Goal: Communication & Community: Answer question/provide support

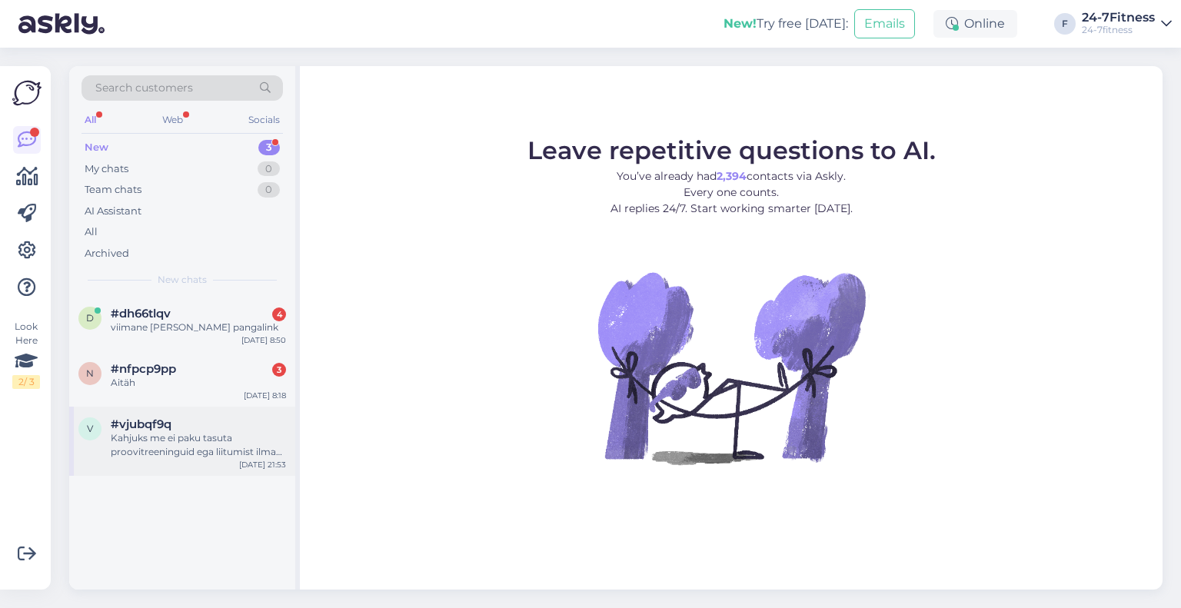
click at [190, 439] on div "Kahjuks me ei paku tasuta proovitreeninguid ega liitumist ilma paketitasuta. Ku…" at bounding box center [198, 445] width 175 height 28
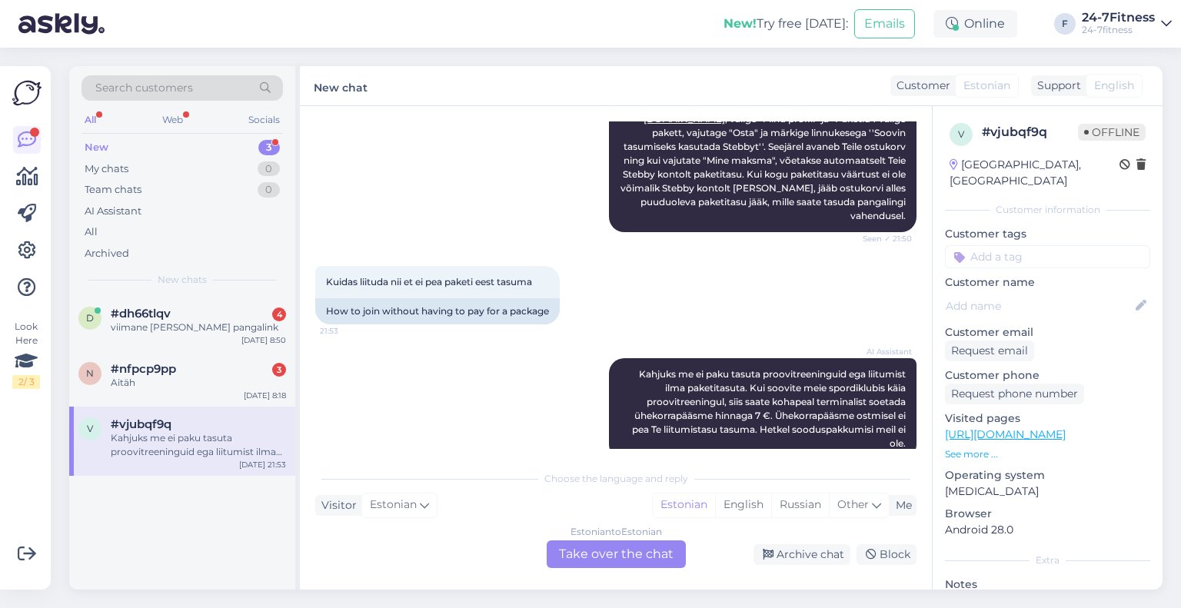
scroll to position [274, 0]
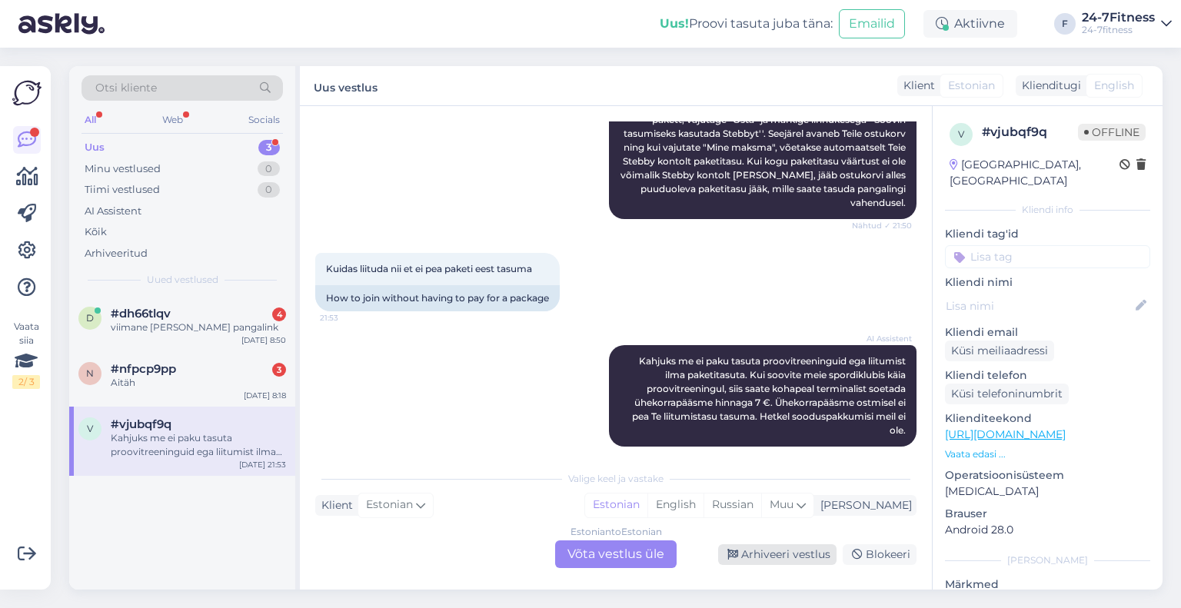
click at [809, 553] on div "Arhiveeri vestlus" at bounding box center [777, 554] width 118 height 21
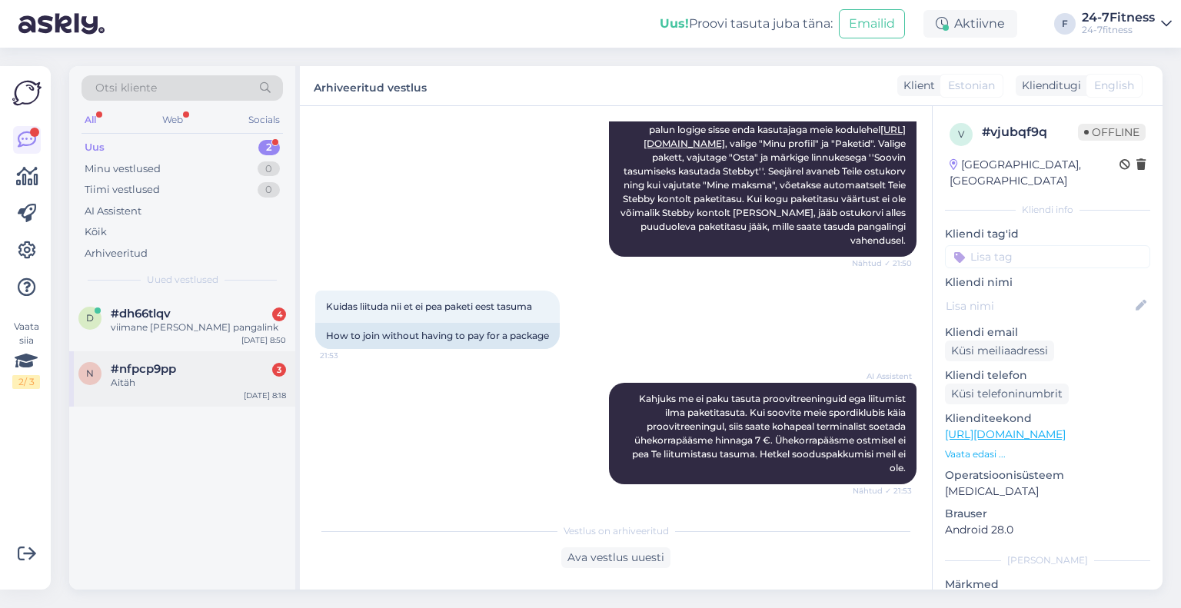
click at [141, 381] on div "Aitäh" at bounding box center [198, 383] width 175 height 14
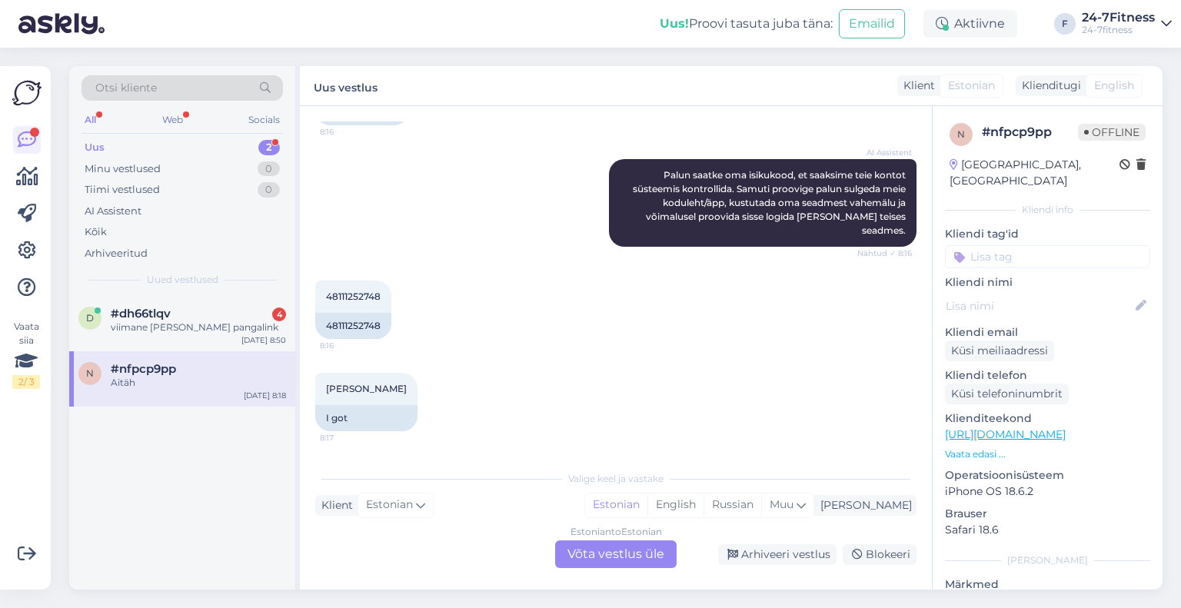
scroll to position [561, 0]
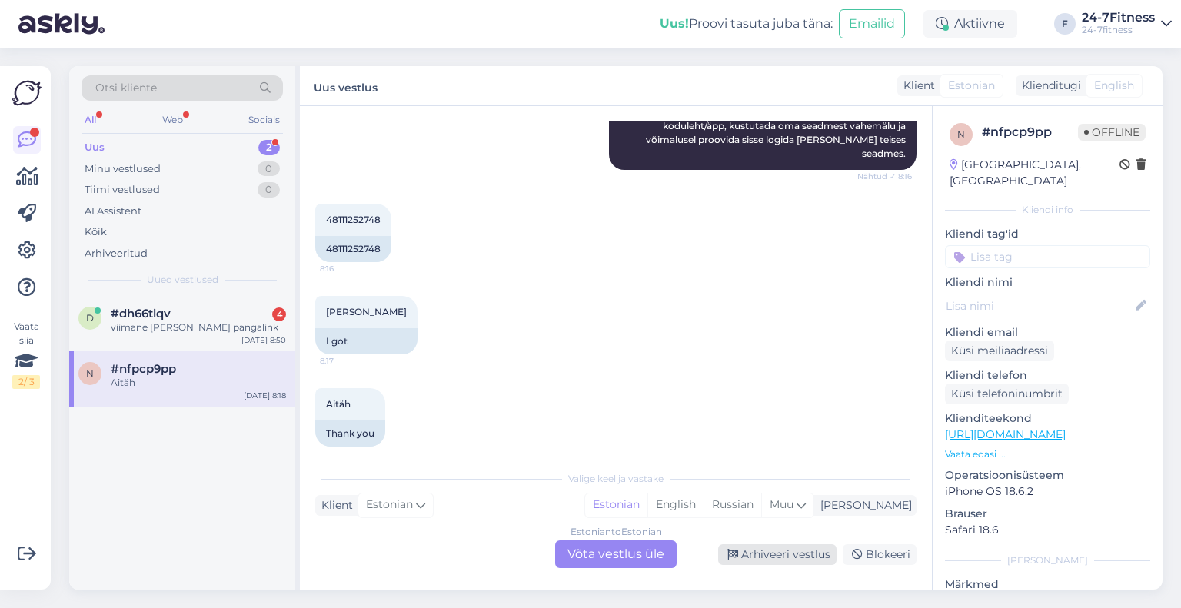
click at [820, 549] on div "Arhiveeri vestlus" at bounding box center [777, 554] width 118 height 21
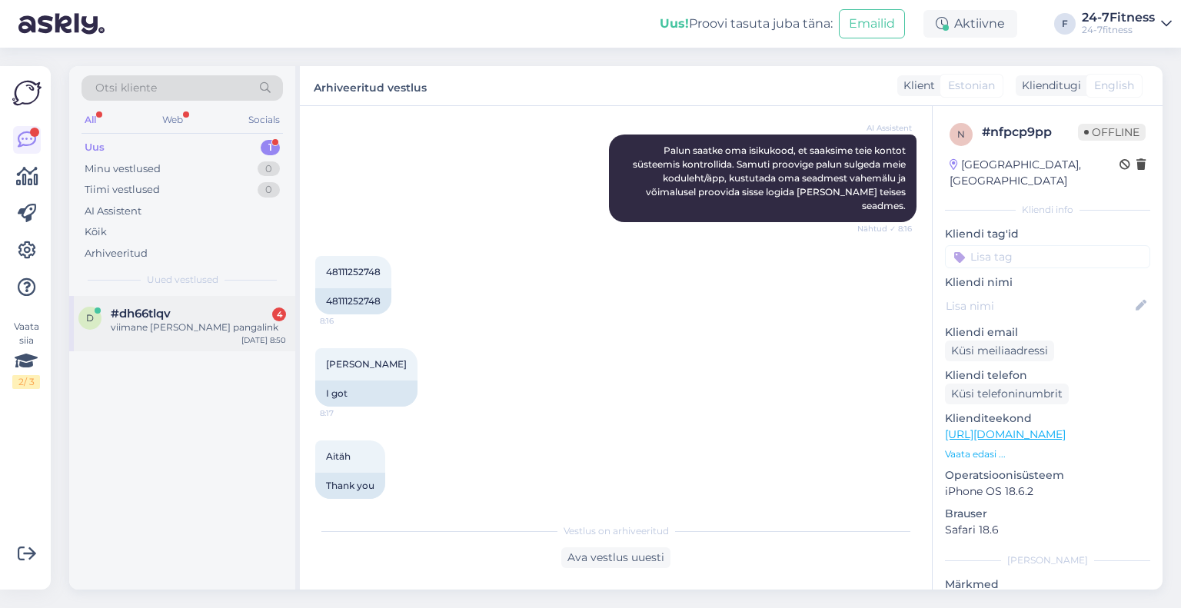
click at [171, 324] on div "viimane [PERSON_NAME] pangalink" at bounding box center [198, 328] width 175 height 14
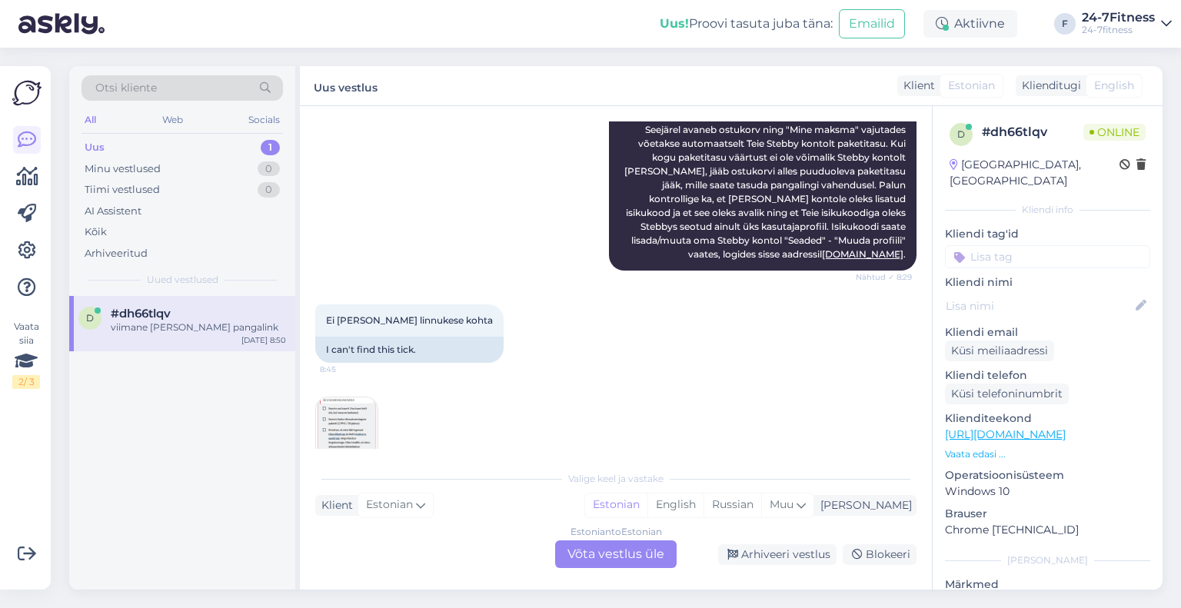
scroll to position [452, 0]
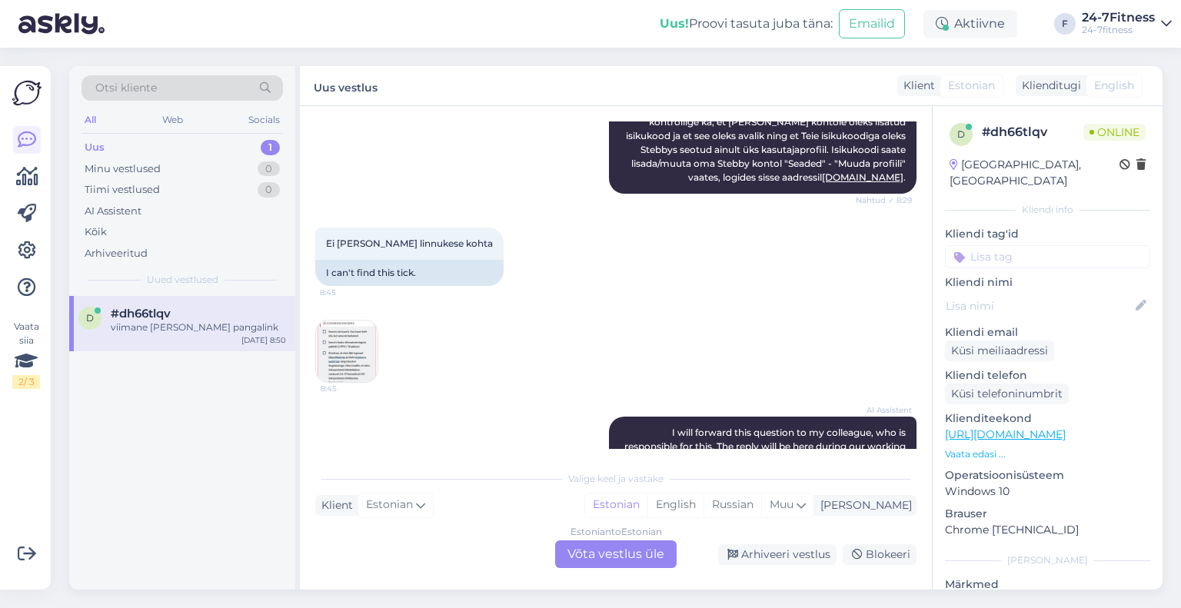
click at [337, 329] on img at bounding box center [347, 352] width 62 height 62
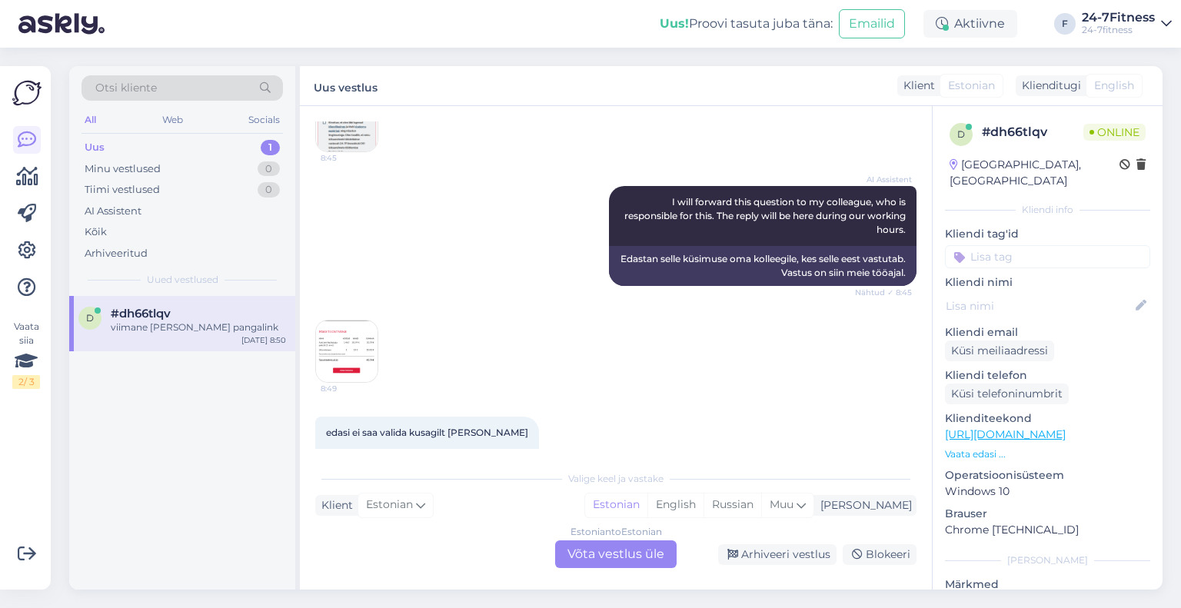
scroll to position [913, 0]
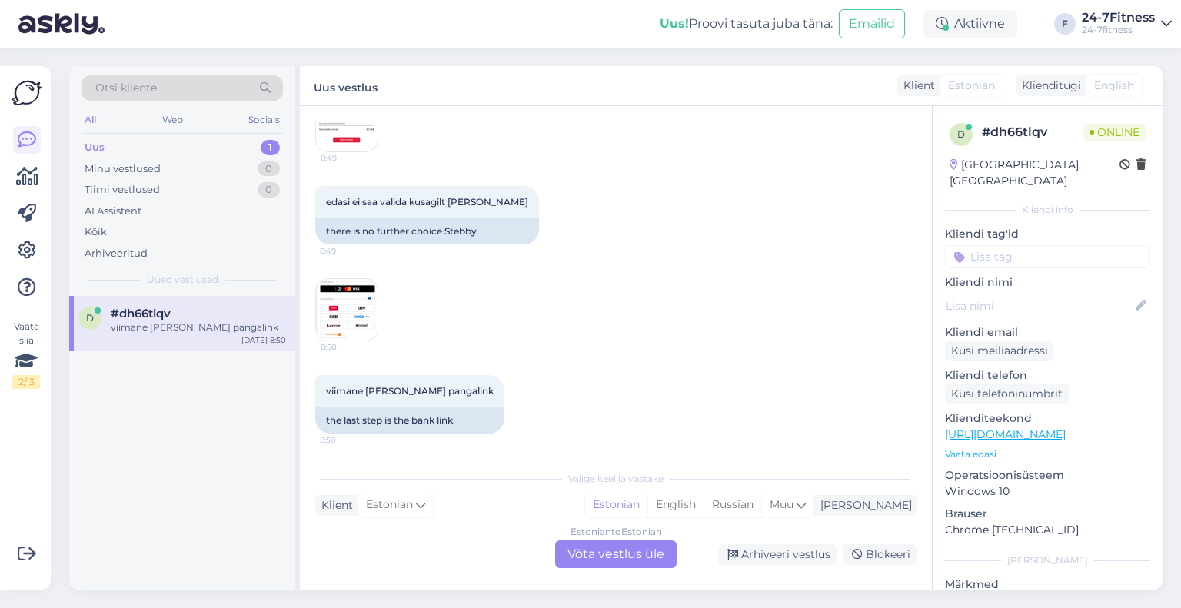
click at [609, 553] on div "Estonian to Estonian Võta vestlus üle" at bounding box center [615, 555] width 121 height 28
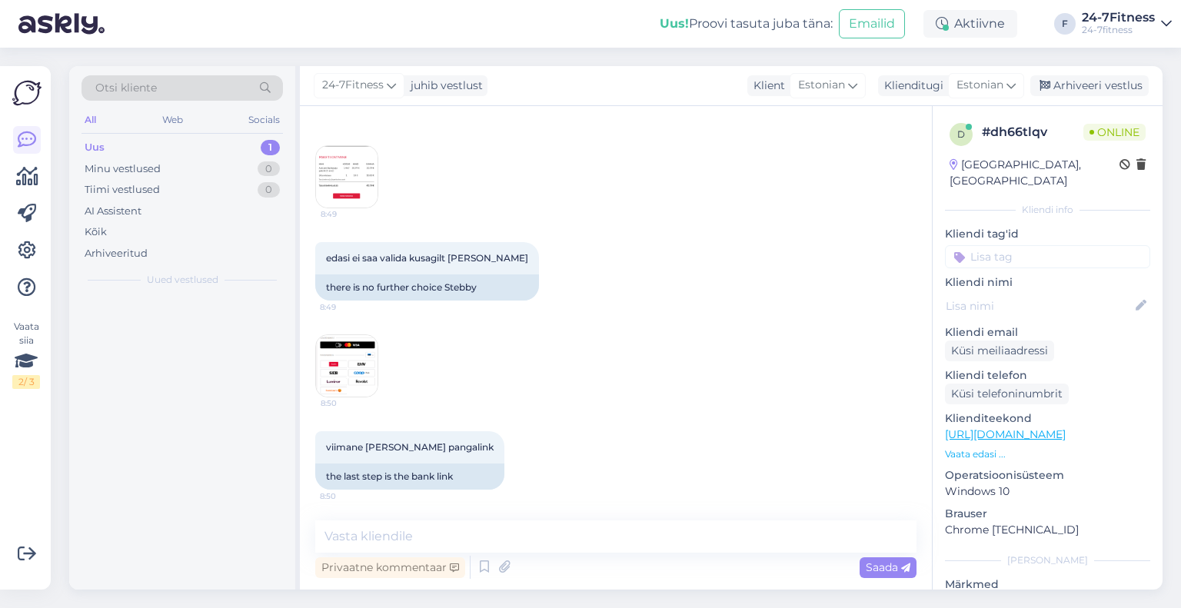
scroll to position [856, 0]
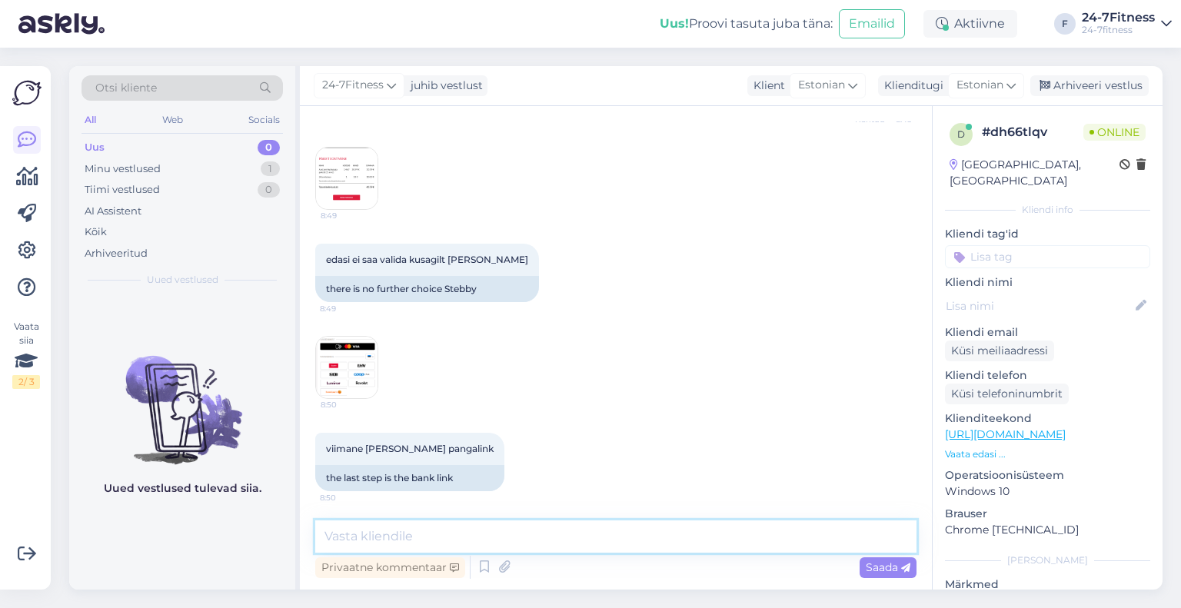
click at [473, 528] on textarea at bounding box center [615, 537] width 601 height 32
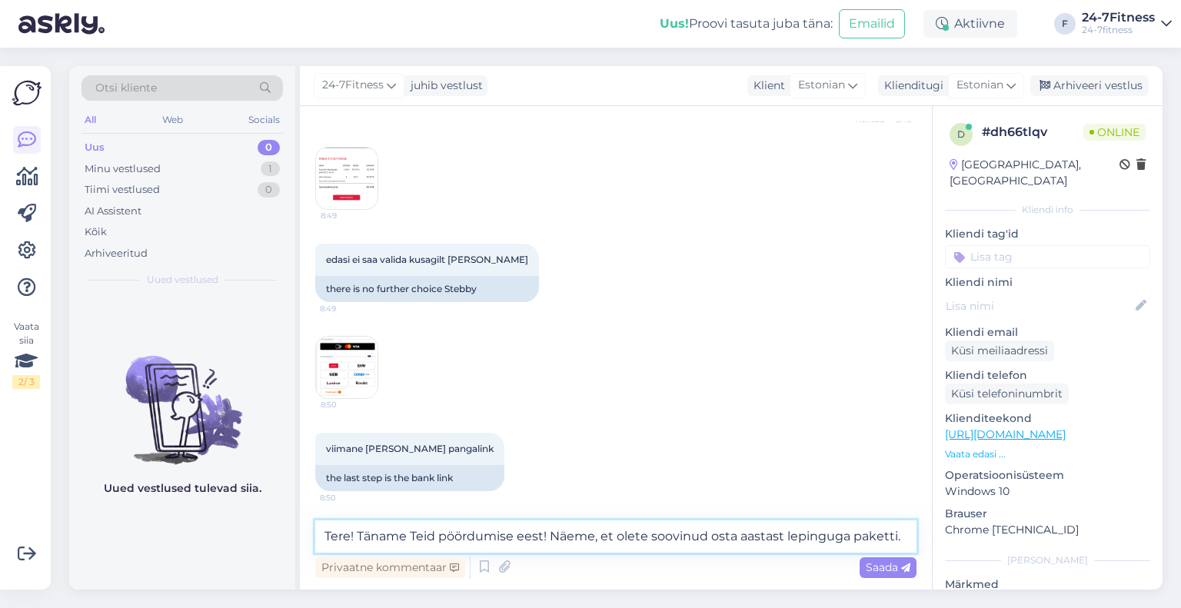
paste textarea "Kahjuks aastase lepinguga paketi eest ei ole võimalik tasuda Stebby krediidiga.…"
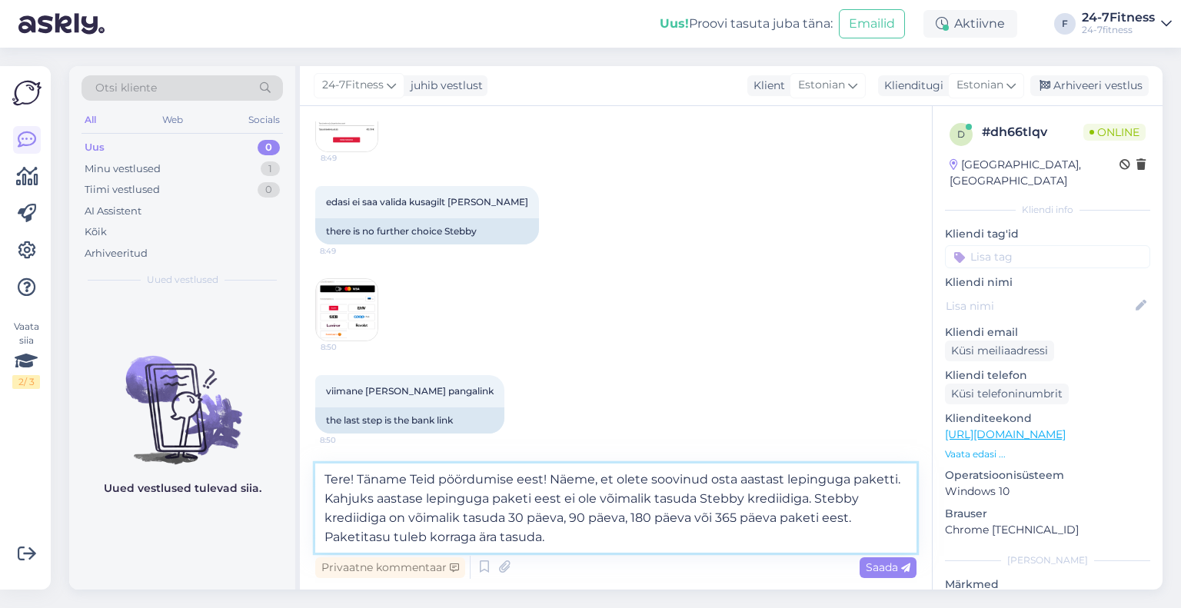
click at [509, 513] on textarea "Tere! Täname Teid pöördumise eest! Näeme, et olete soovinud osta aastast leping…" at bounding box center [615, 508] width 601 height 89
type textarea "Tere! Täname Teid pöördumise eest! Näeme, et olete soovinud osta aastast leping…"
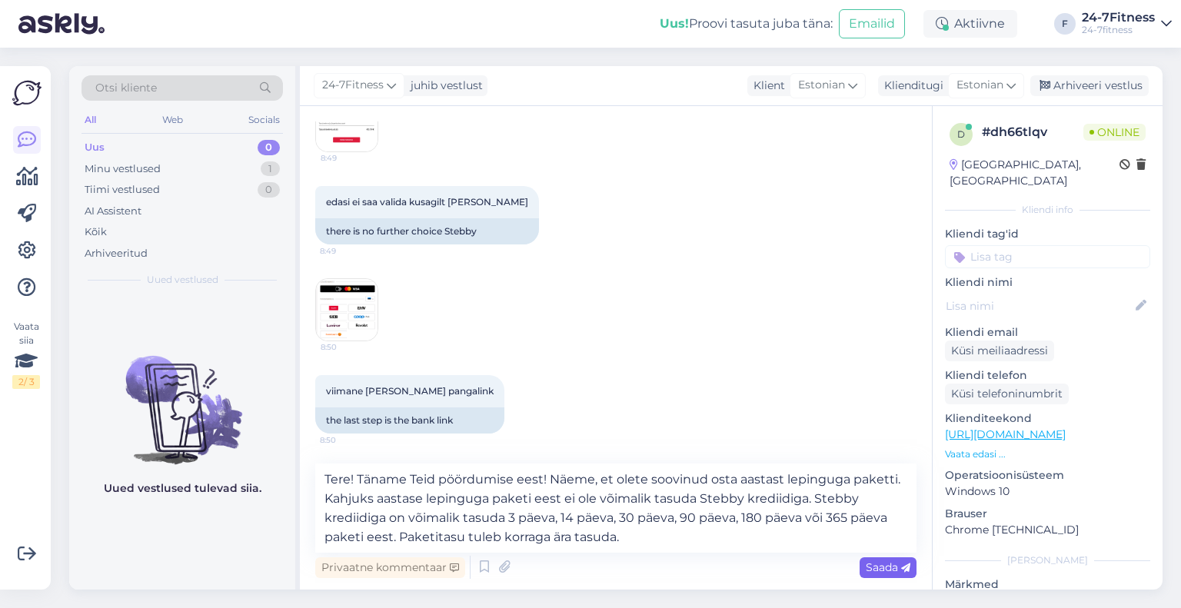
click at [880, 568] on span "Saada" at bounding box center [888, 568] width 45 height 14
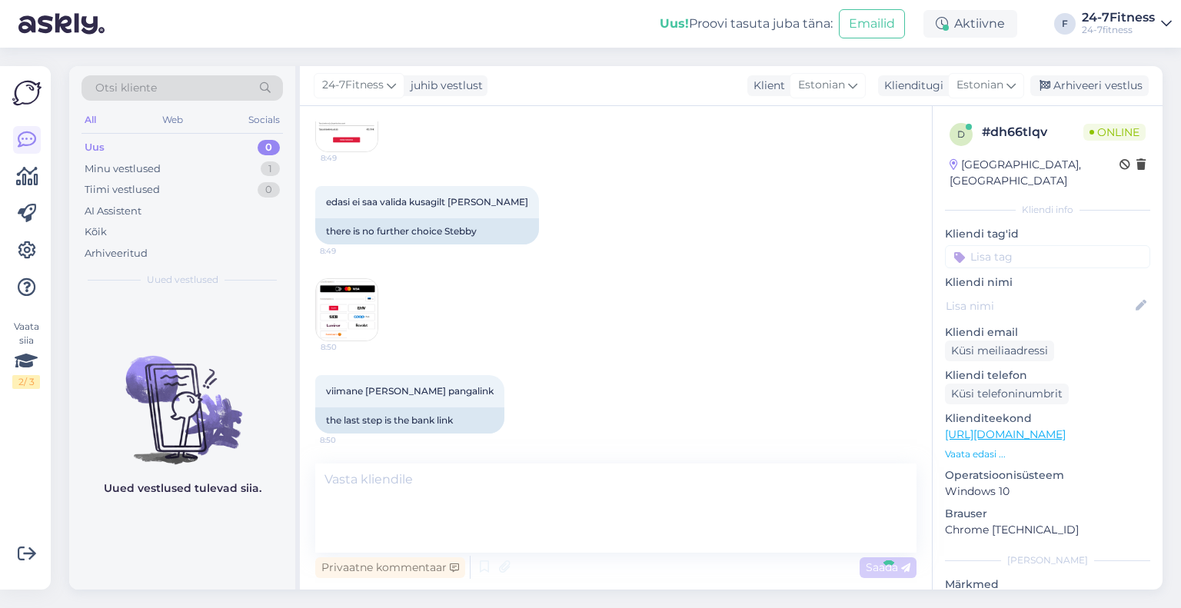
scroll to position [991, 0]
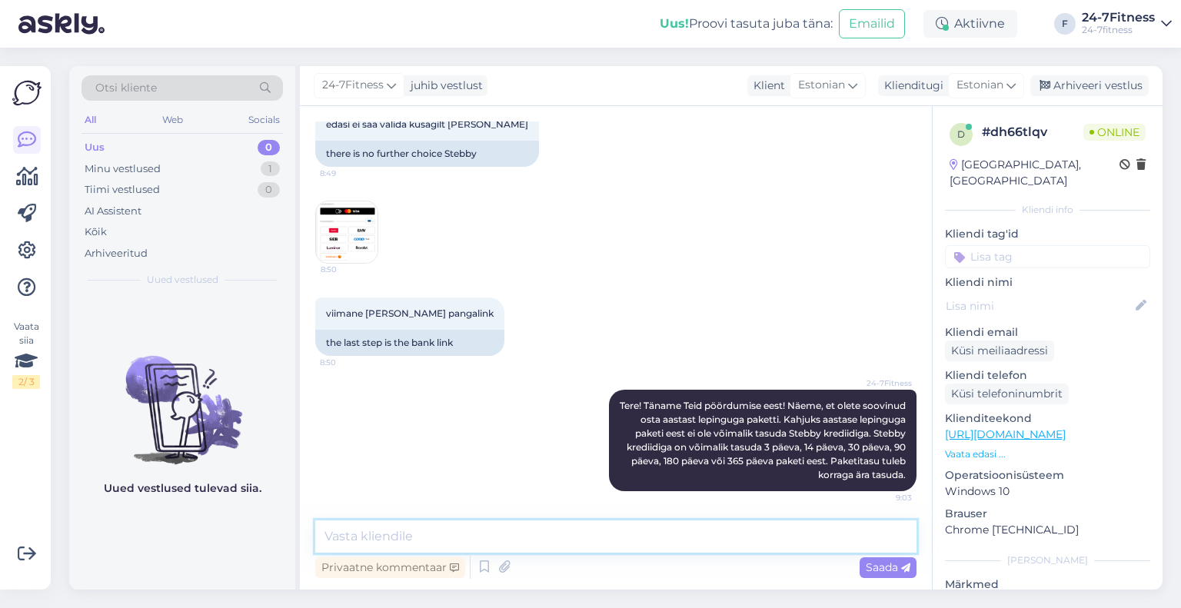
click at [442, 523] on textarea at bounding box center [615, 537] width 601 height 32
type textarea "[PERSON_NAME] mõne muu paketi, siis tekib ka võimalus Stebbyga tasumiseks."
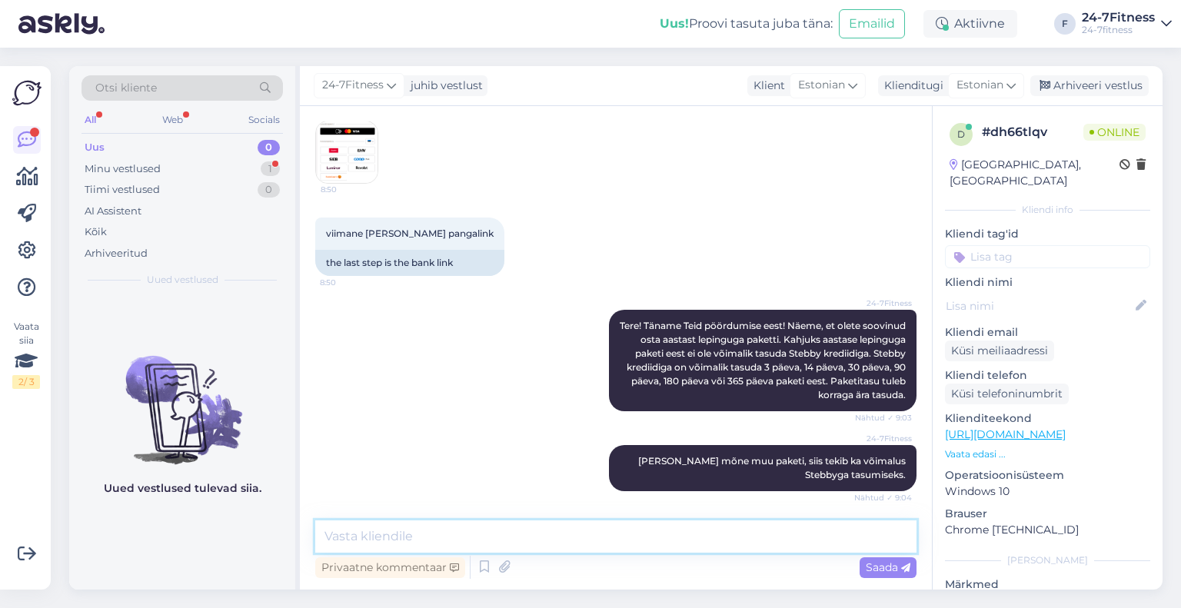
scroll to position [1137, 0]
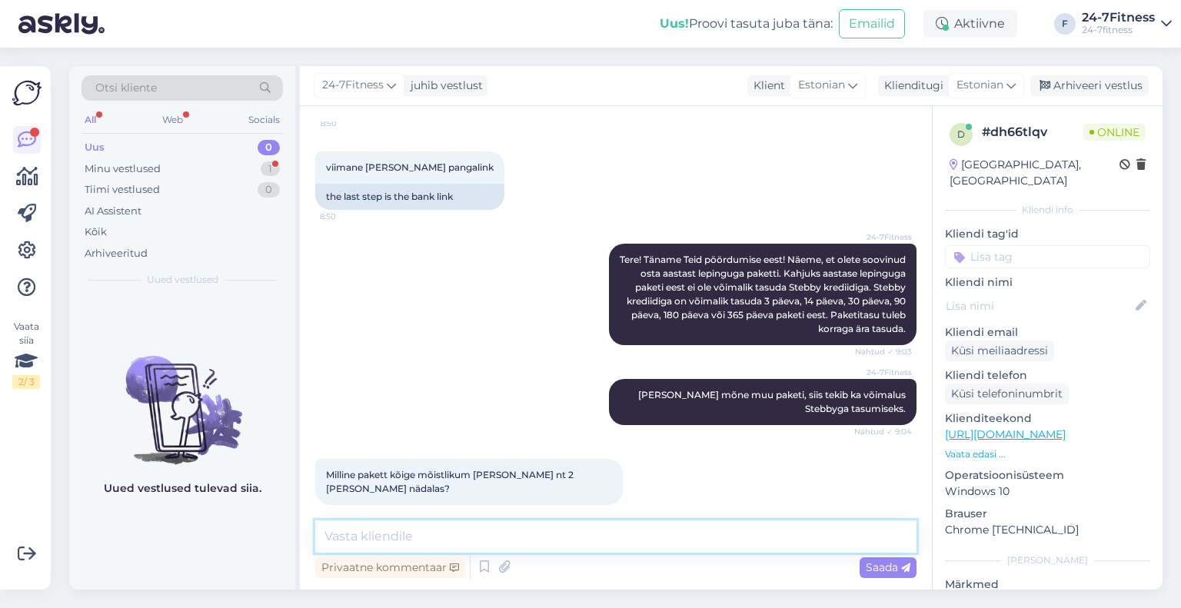
click at [368, 522] on textarea at bounding box center [615, 537] width 601 height 32
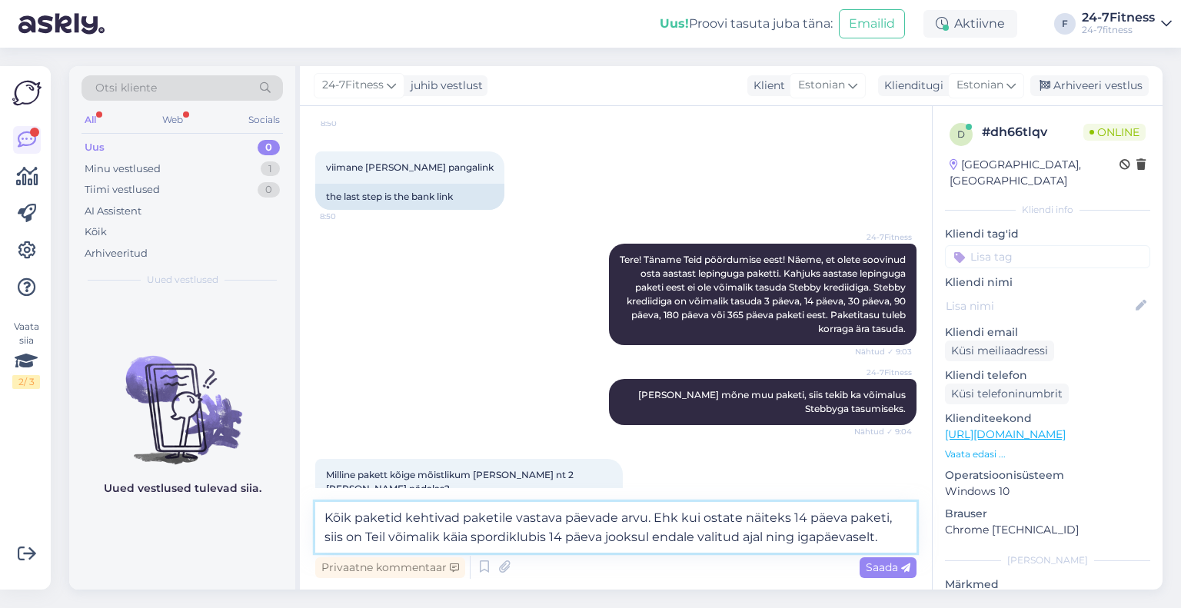
type textarea "Kõik paketid kehtivad paketile vastava päevade arvu. Ehk kui ostate näiteks 14 …"
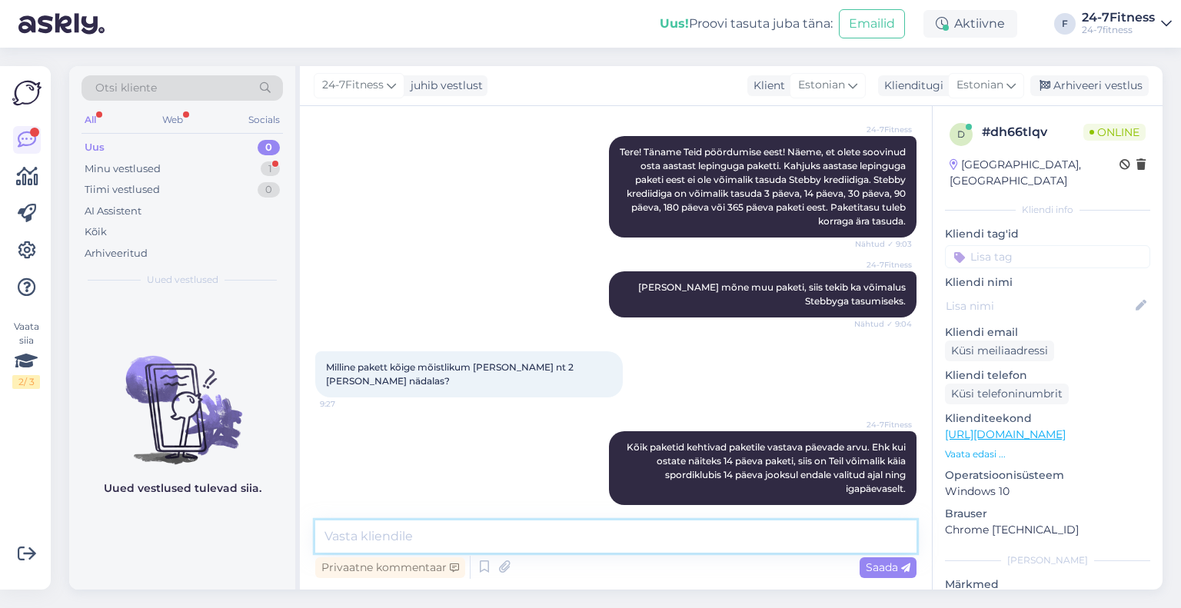
scroll to position [1311, 0]
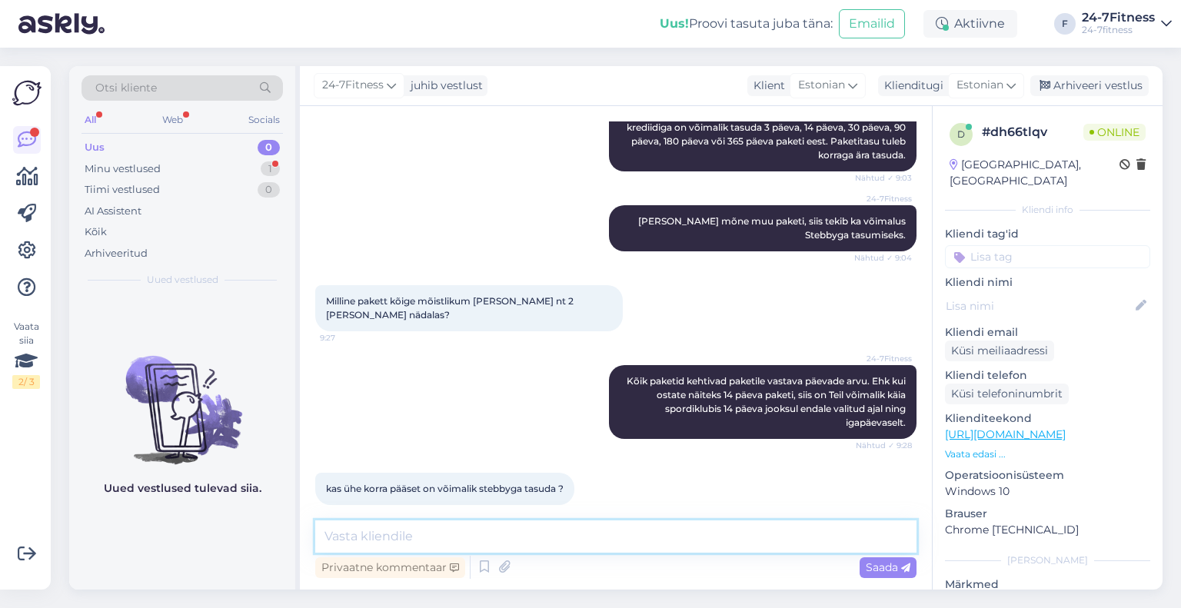
click at [368, 531] on textarea at bounding box center [615, 537] width 601 height 32
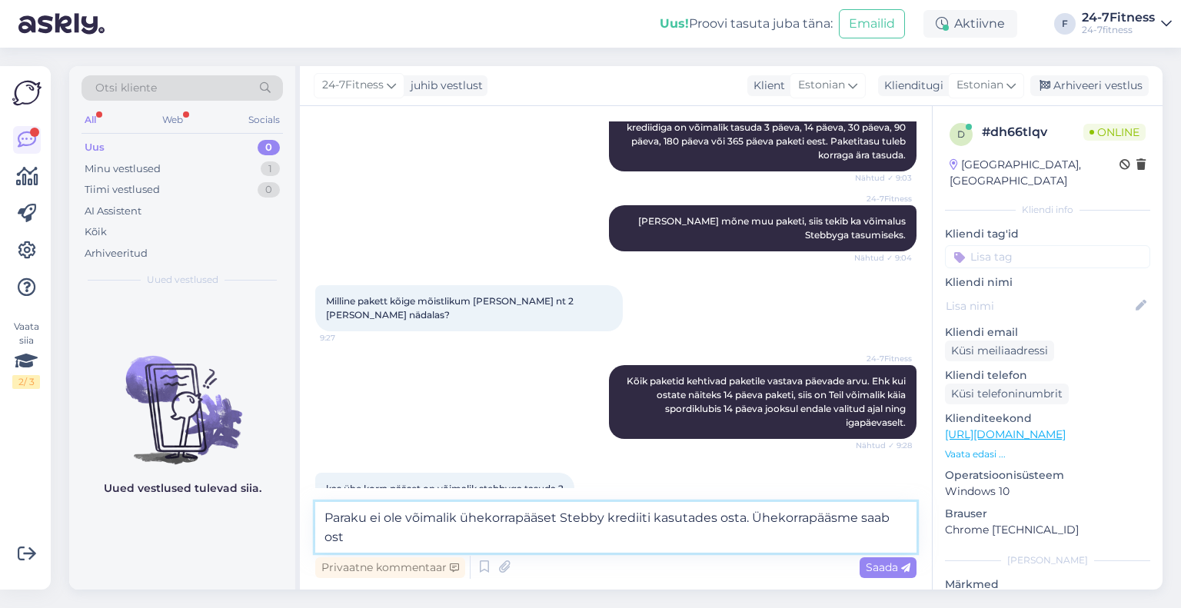
scroll to position [1328, 0]
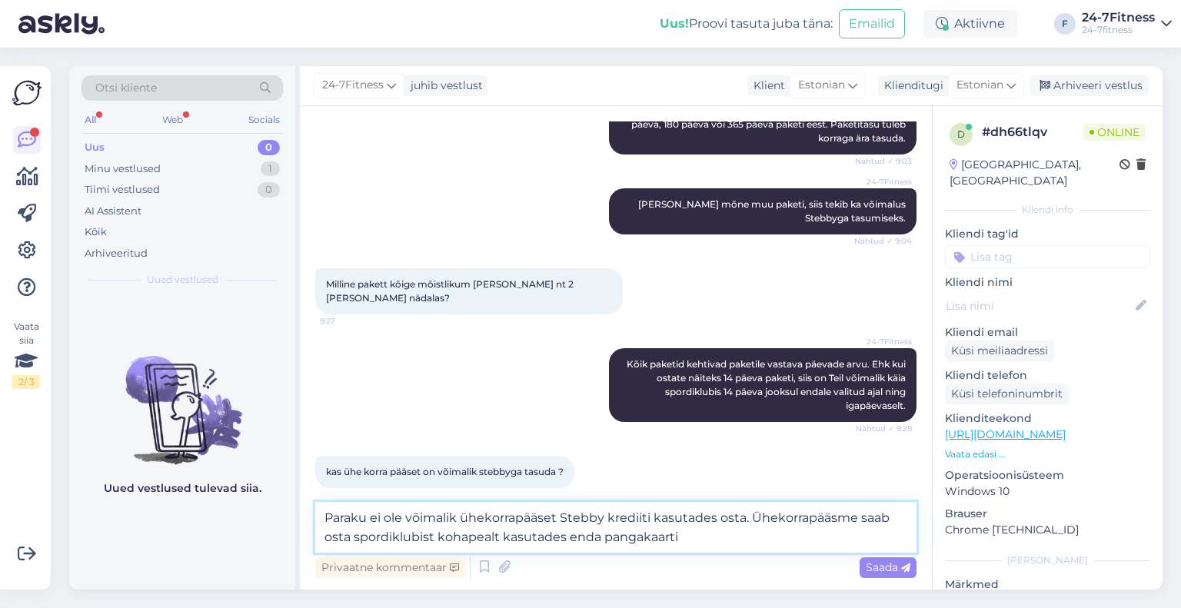
type textarea "Paraku ei ole võimalik ühekorrapääset Stebby krediiti kasutades osta. Ühekorrap…"
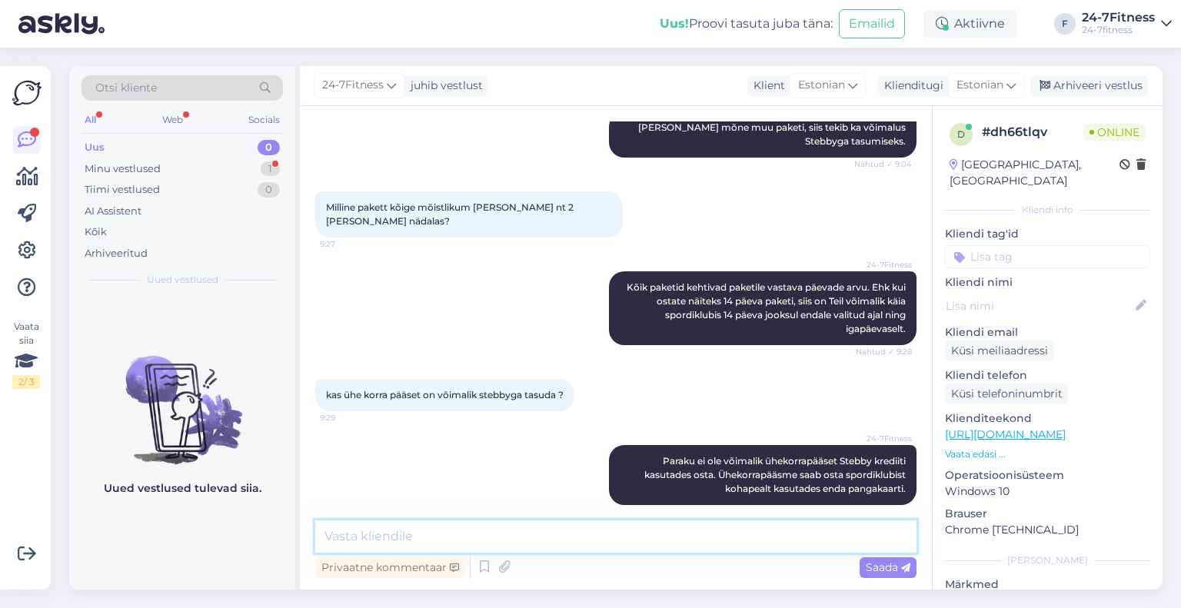
scroll to position [1471, 0]
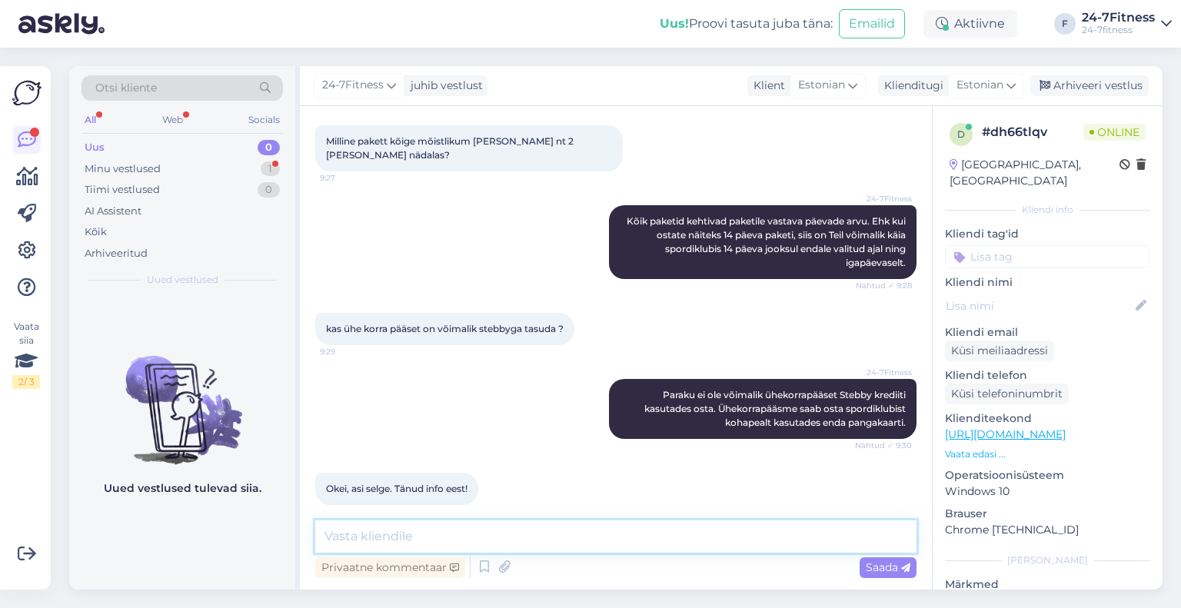
click at [434, 524] on textarea at bounding box center [615, 537] width 601 height 32
type textarea "Kena päeva!"
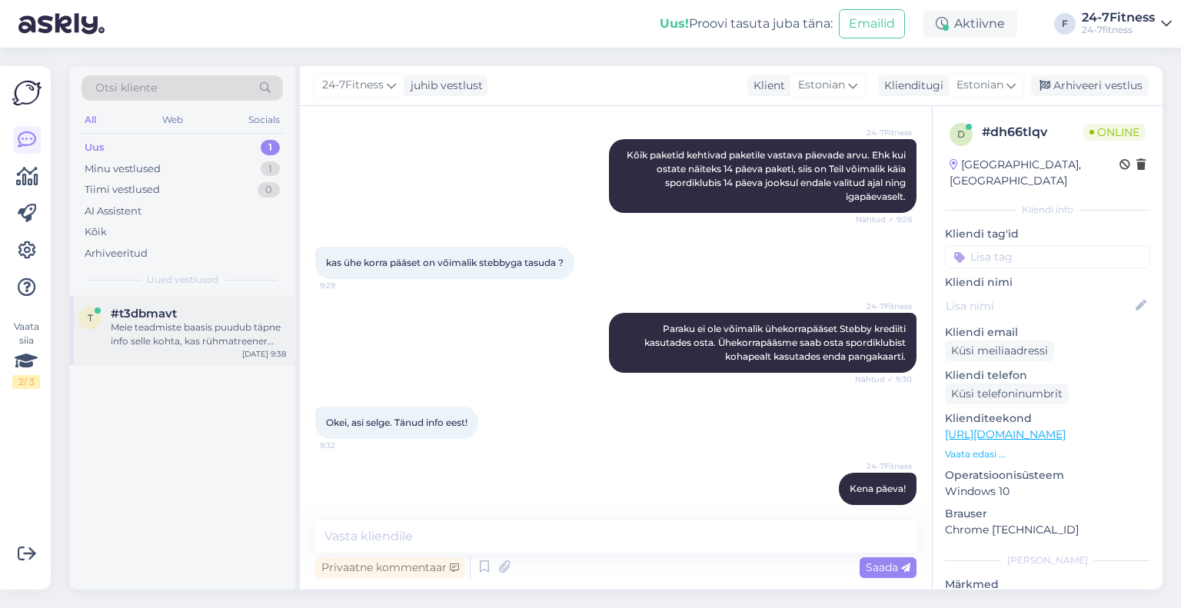
click at [158, 300] on div "t #t3dbmavt Meie teadmiste baasis puudub täpne info selle kohta, kas rühmatreen…" at bounding box center [182, 330] width 226 height 69
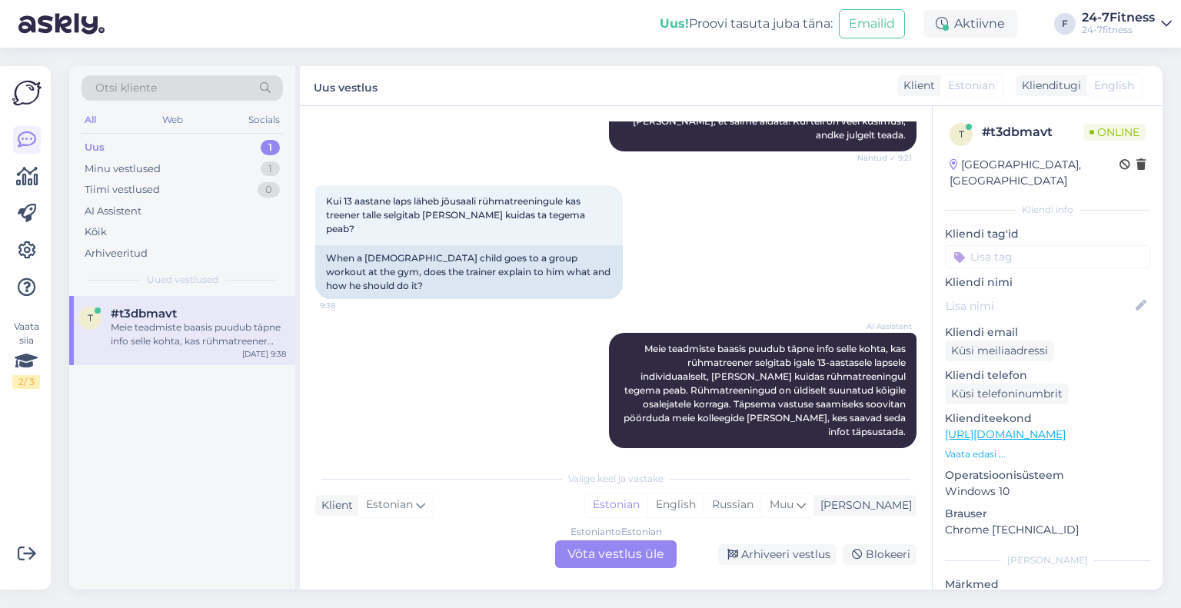
scroll to position [963, 0]
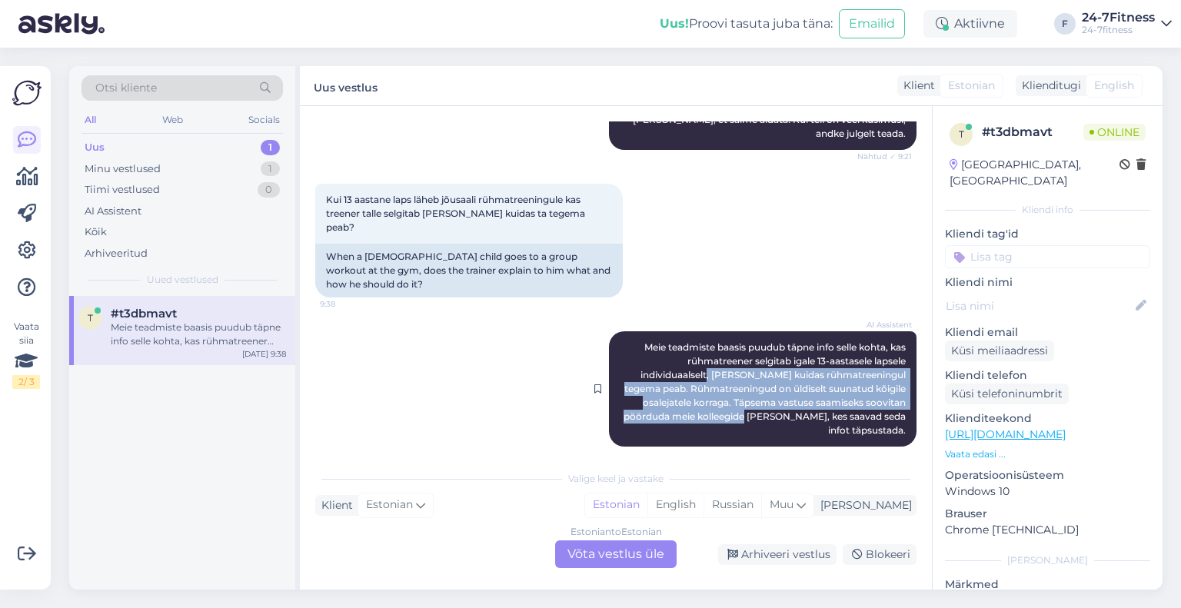
drag, startPoint x: 700, startPoint y: 360, endPoint x: 790, endPoint y: 396, distance: 97.7
click at [790, 396] on span "Meie teadmiste baasis puudub täpne info selle kohta, kas rühmatreener selgitab …" at bounding box center [766, 388] width 284 height 95
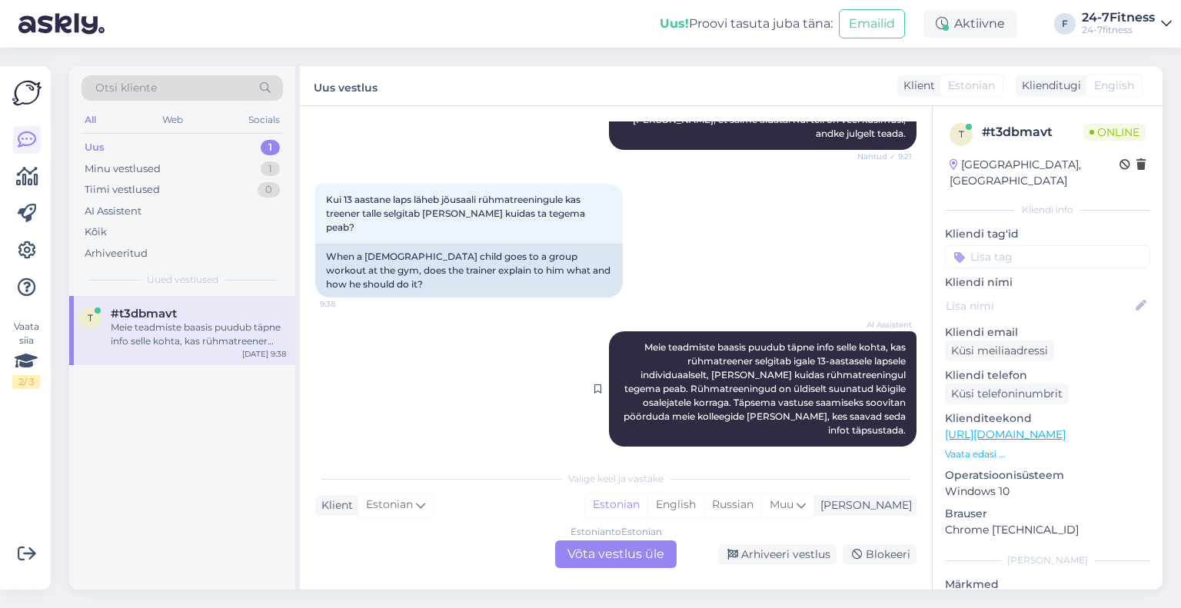
click at [813, 397] on span "Meie teadmiste baasis puudub täpne info selle kohta, kas rühmatreener selgitab …" at bounding box center [766, 388] width 284 height 95
click at [766, 388] on span "Meie teadmiste baasis puudub täpne info selle kohta, kas rühmatreener selgitab …" at bounding box center [766, 388] width 284 height 95
click at [599, 551] on div "Estonian to Estonian Võta vestlus üle" at bounding box center [615, 555] width 121 height 28
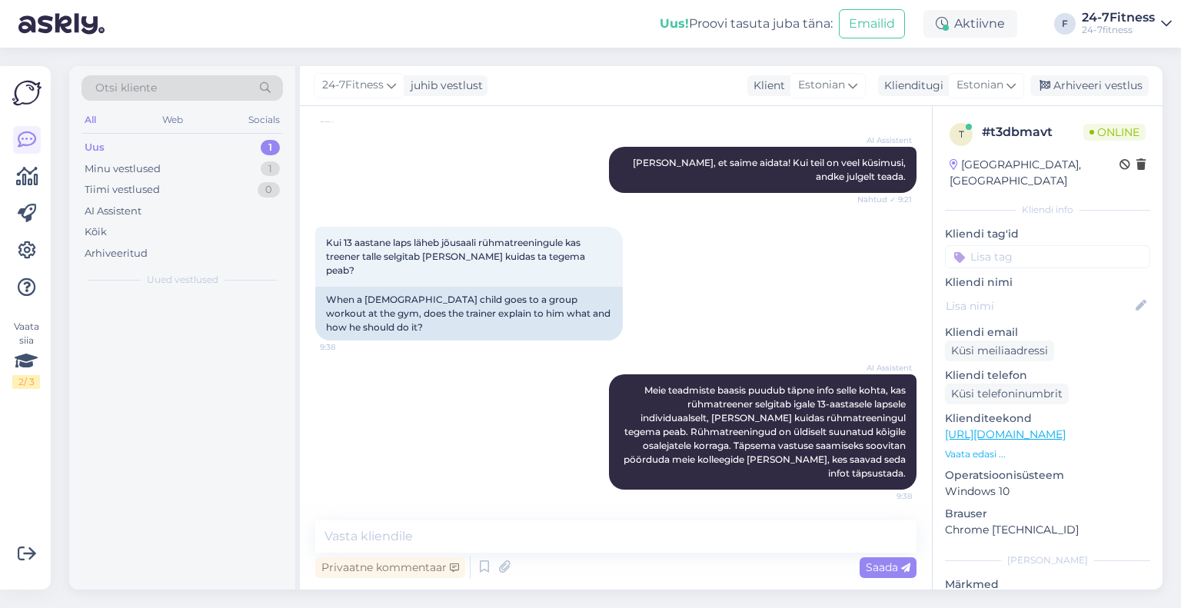
scroll to position [906, 0]
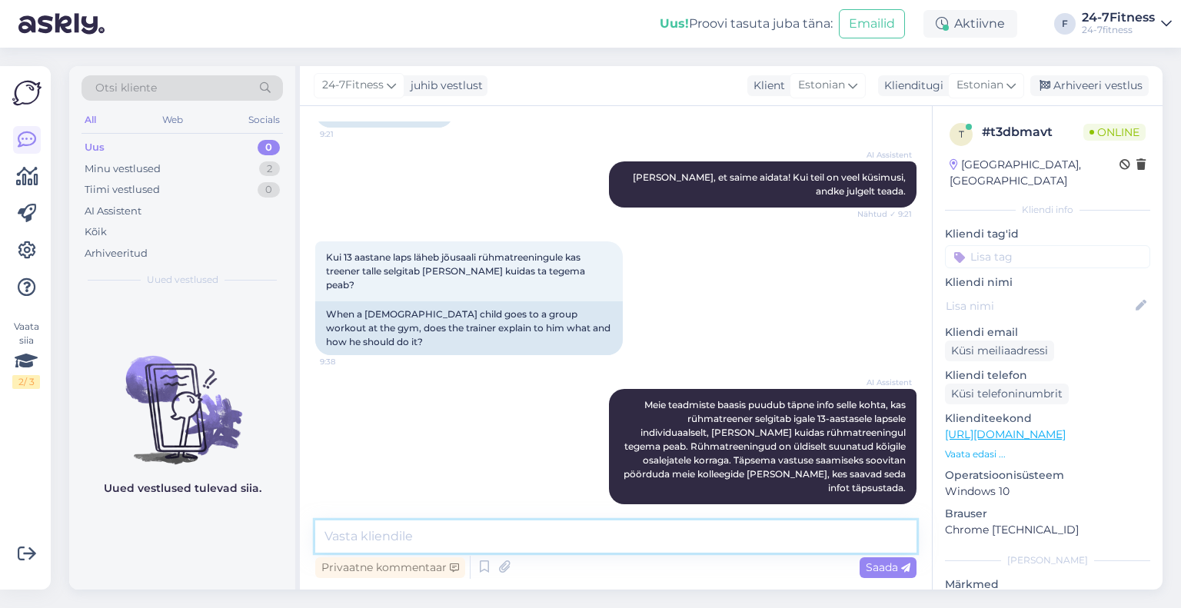
click at [421, 534] on textarea at bounding box center [615, 537] width 601 height 32
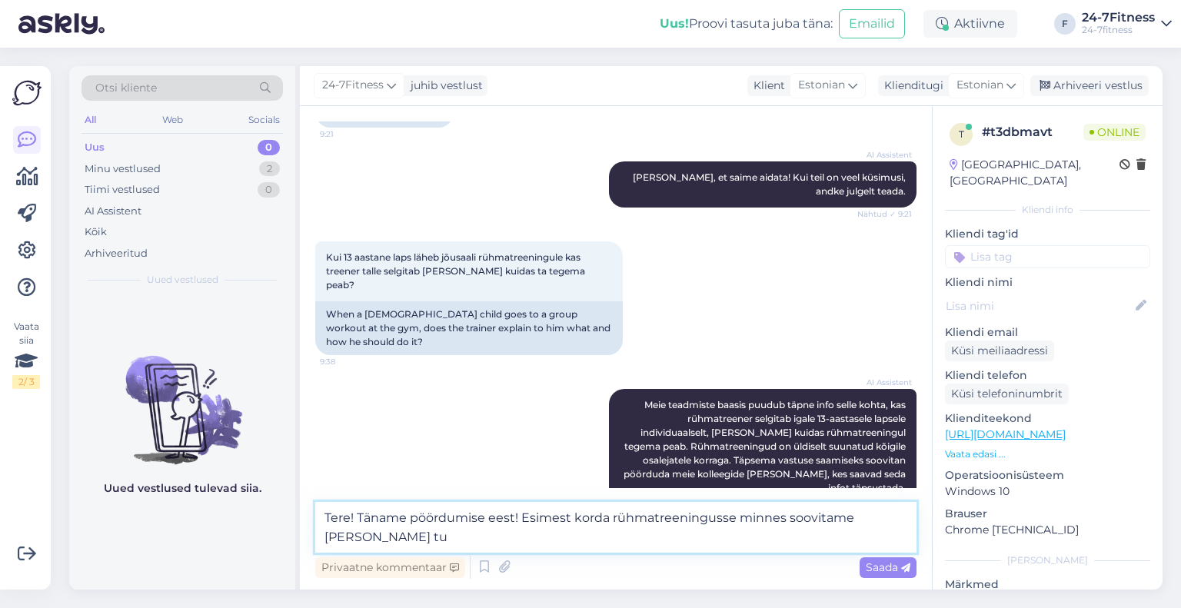
scroll to position [924, 0]
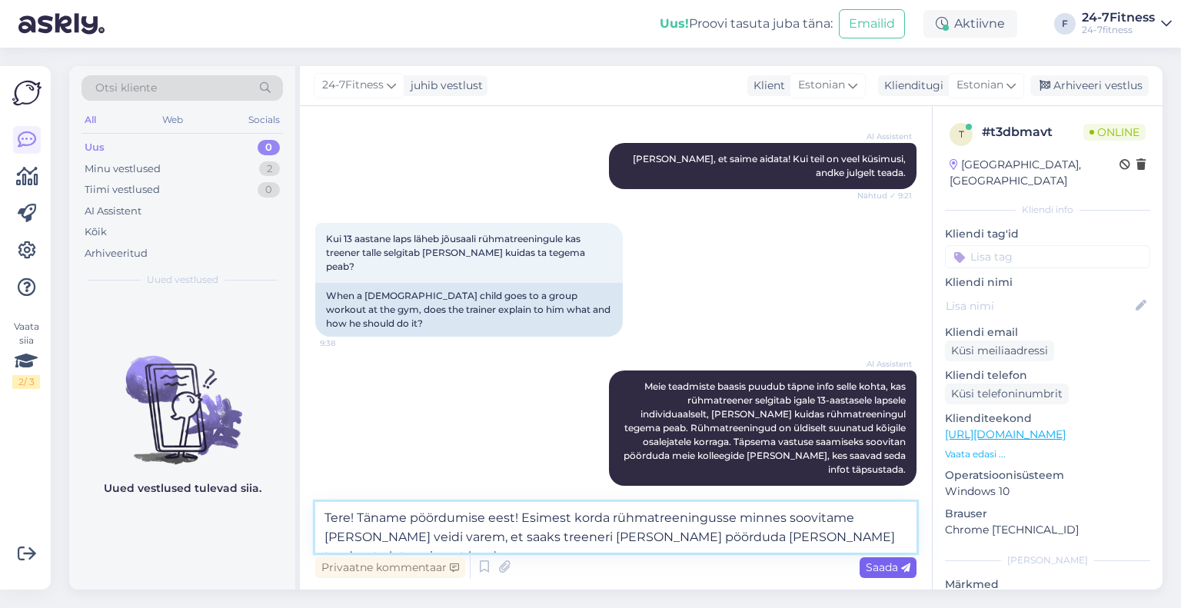
type textarea "Tere! Täname pöördumise eest! Esimest korda rühmatreeningusse minnes soovitame …"
click at [873, 571] on span "Saada" at bounding box center [888, 568] width 45 height 14
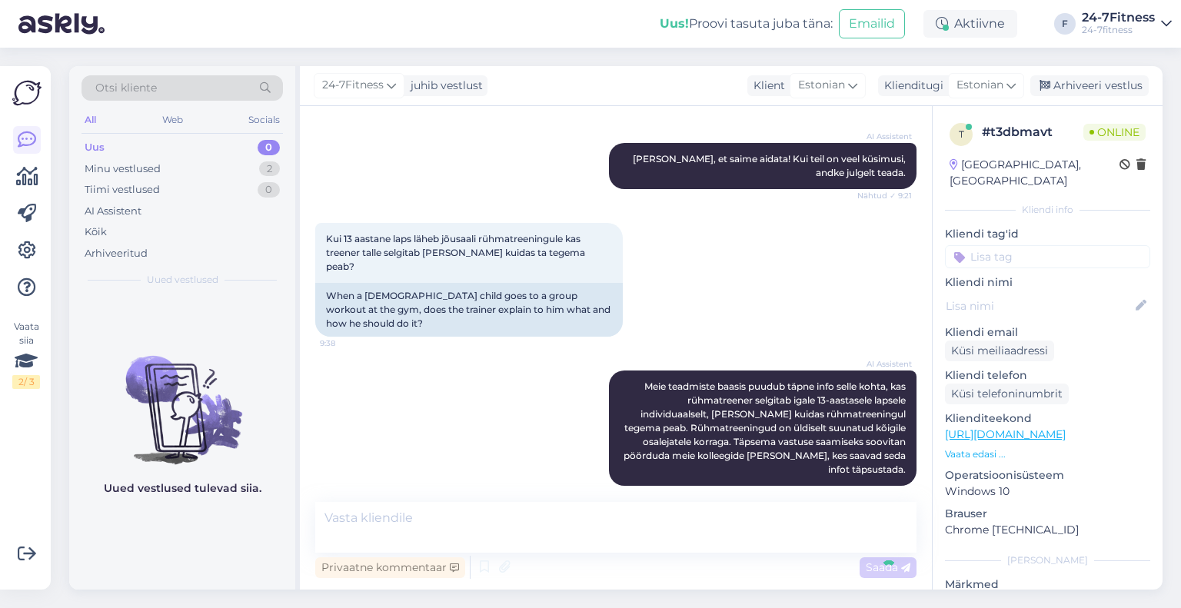
scroll to position [1013, 0]
